Goal: Transaction & Acquisition: Purchase product/service

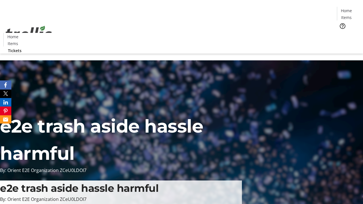
click at [341, 33] on span "Tickets" at bounding box center [348, 36] width 14 height 6
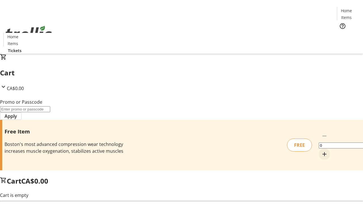
click at [321, 151] on mat-icon "Increment by one" at bounding box center [324, 154] width 7 height 7
type input "1"
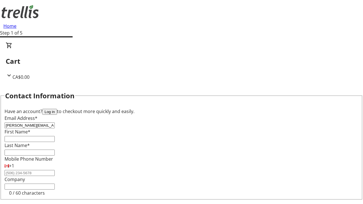
type input "[PERSON_NAME][EMAIL_ADDRESS][DOMAIN_NAME]"
type input "[PERSON_NAME]"
